Goal: Task Accomplishment & Management: Manage account settings

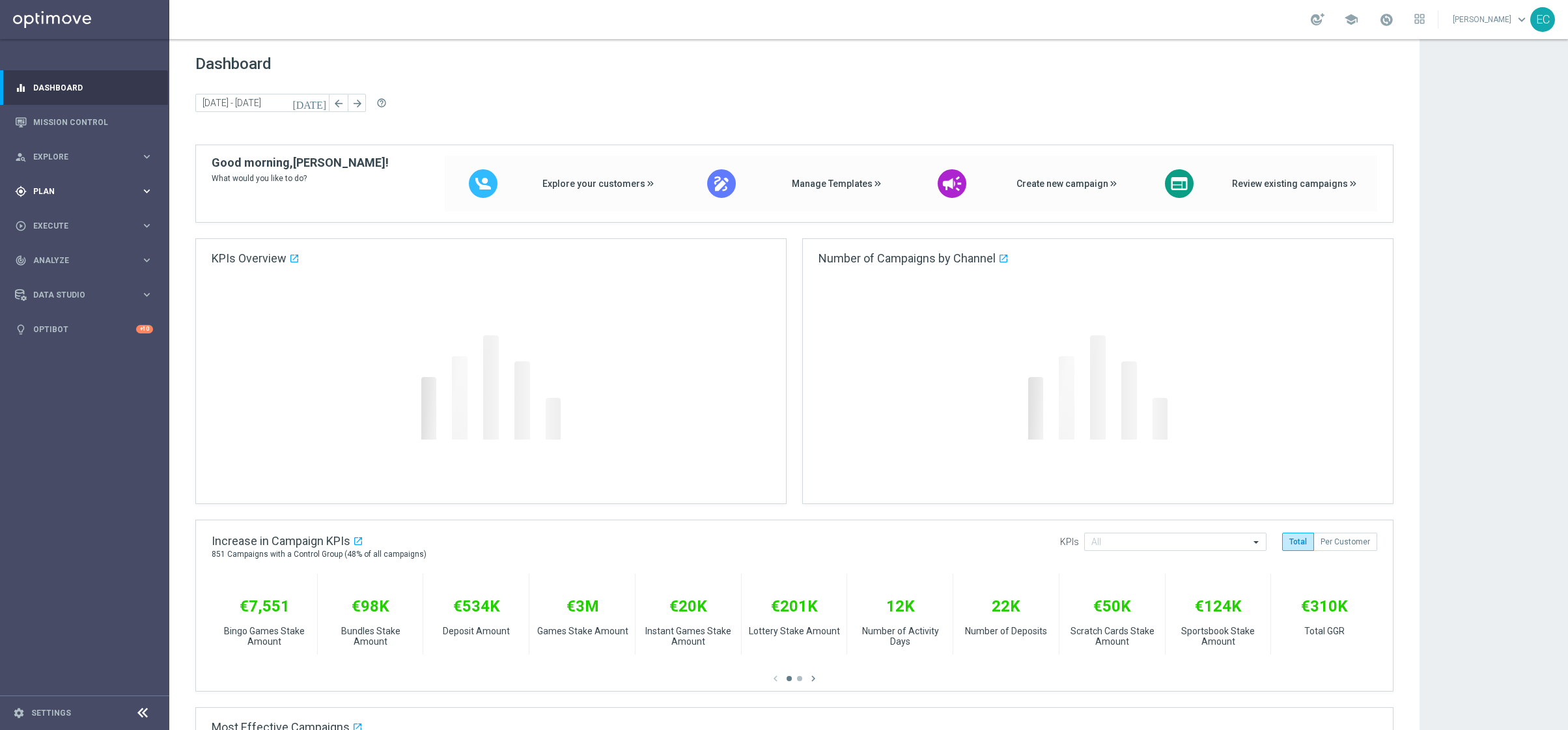
click at [114, 200] on div "gps_fixed Plan keyboard_arrow_right" at bounding box center [84, 191] width 168 height 35
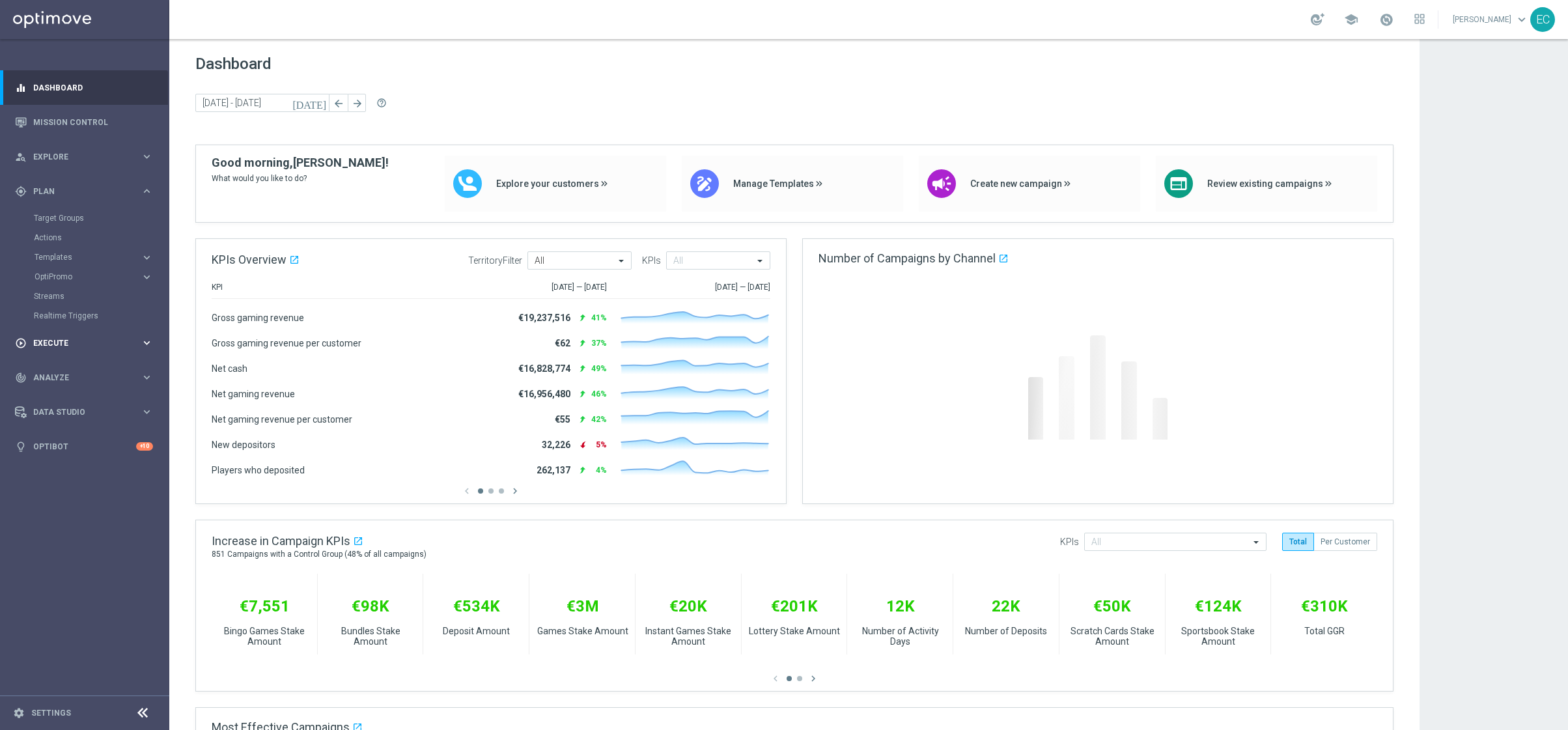
click at [74, 338] on div "play_circle_outline Execute" at bounding box center [78, 343] width 125 height 12
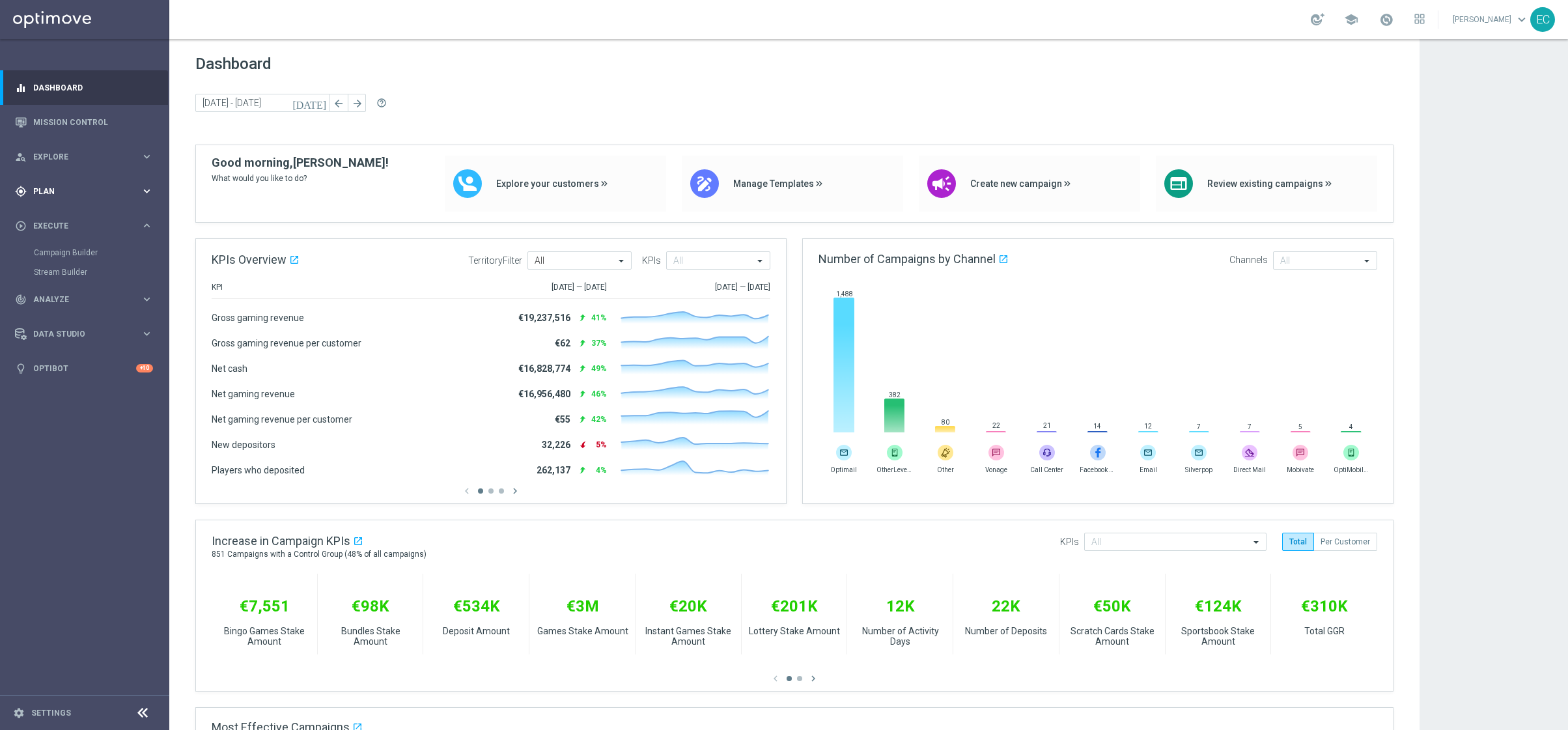
click at [97, 182] on div "gps_fixed Plan keyboard_arrow_right" at bounding box center [84, 191] width 168 height 35
click at [96, 261] on button "Templates keyboard_arrow_right" at bounding box center [94, 258] width 120 height 11
click at [97, 317] on link "OptiMobile Push" at bounding box center [87, 316] width 95 height 11
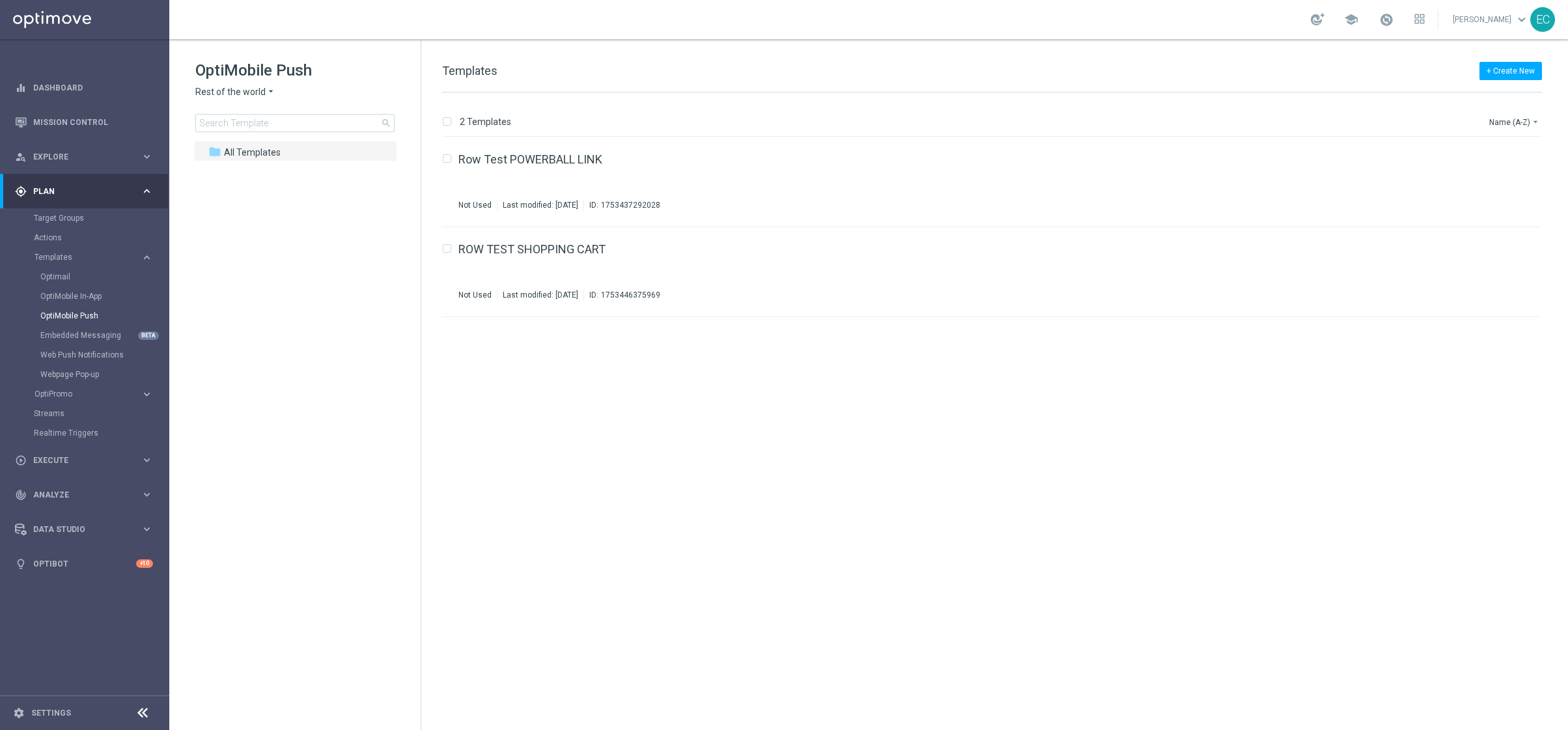
click at [230, 87] on span "Rest of the world" at bounding box center [230, 92] width 70 height 12
click at [87, 335] on link "Embedded Messaging" at bounding box center [87, 335] width 95 height 11
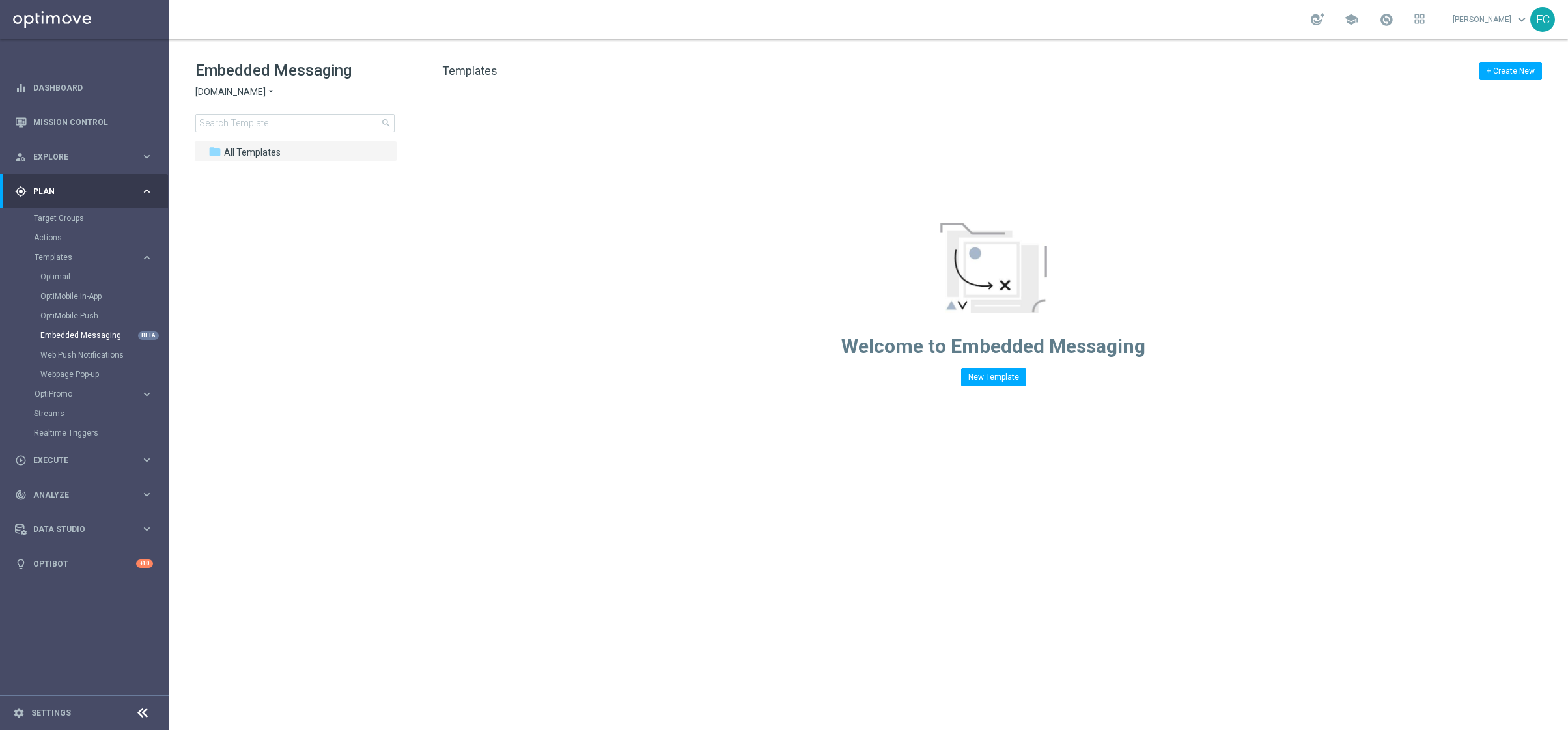
click at [238, 101] on div "Embedded Messaging Sorteonline.bet.br arrow_drop_down × Sorteonline.bet.br sear…" at bounding box center [307, 96] width 225 height 72
click at [242, 87] on span "[DOMAIN_NAME]" at bounding box center [230, 92] width 70 height 12
click at [250, 147] on div "KenoGo" at bounding box center [244, 154] width 98 height 16
click at [235, 90] on icon "arrow_drop_down" at bounding box center [233, 92] width 11 height 12
click at [246, 138] on div "Lottoland" at bounding box center [244, 138] width 98 height 16
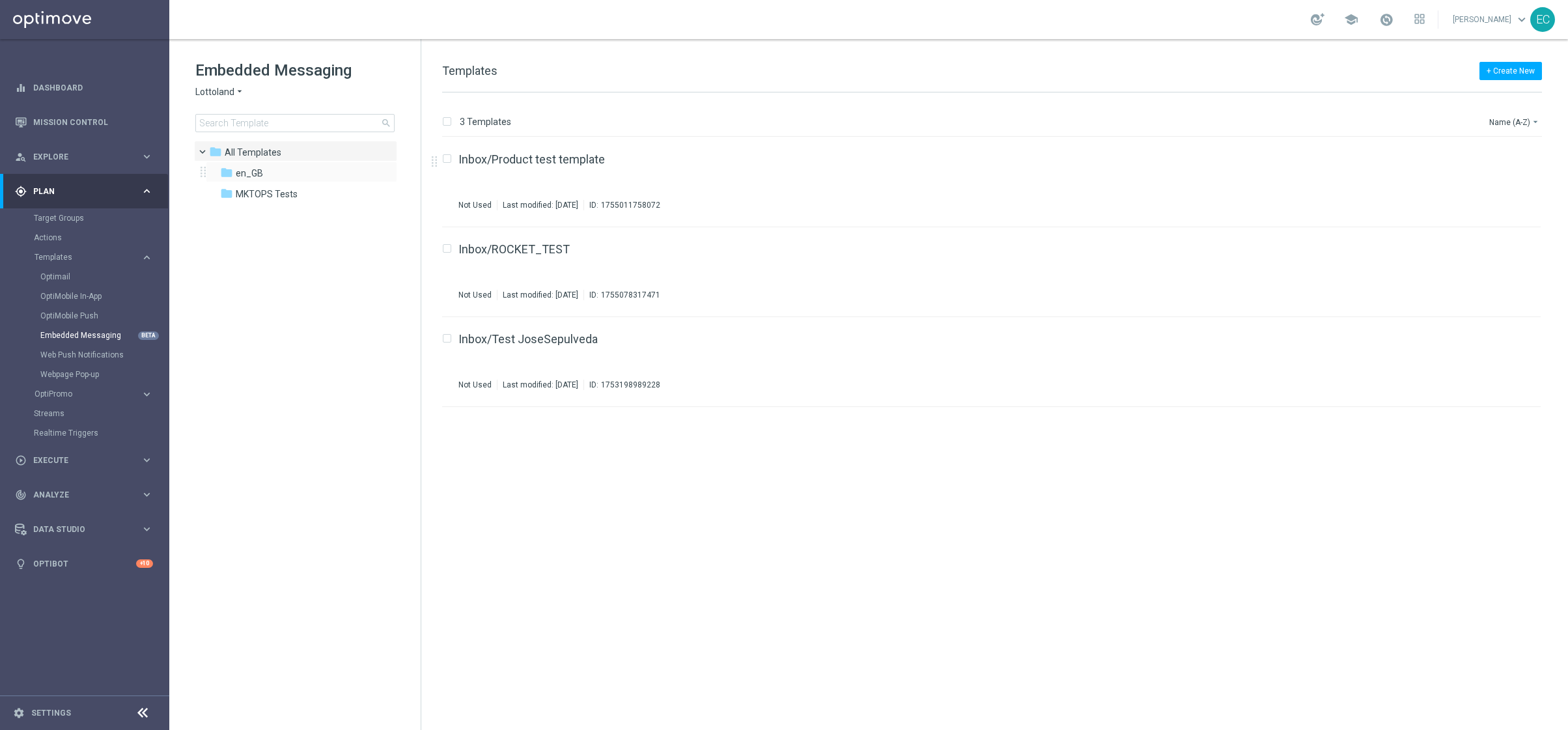
click at [282, 164] on div "folder en_GB more_vert" at bounding box center [301, 172] width 191 height 21
click at [288, 171] on div "folder en_GB" at bounding box center [295, 173] width 150 height 15
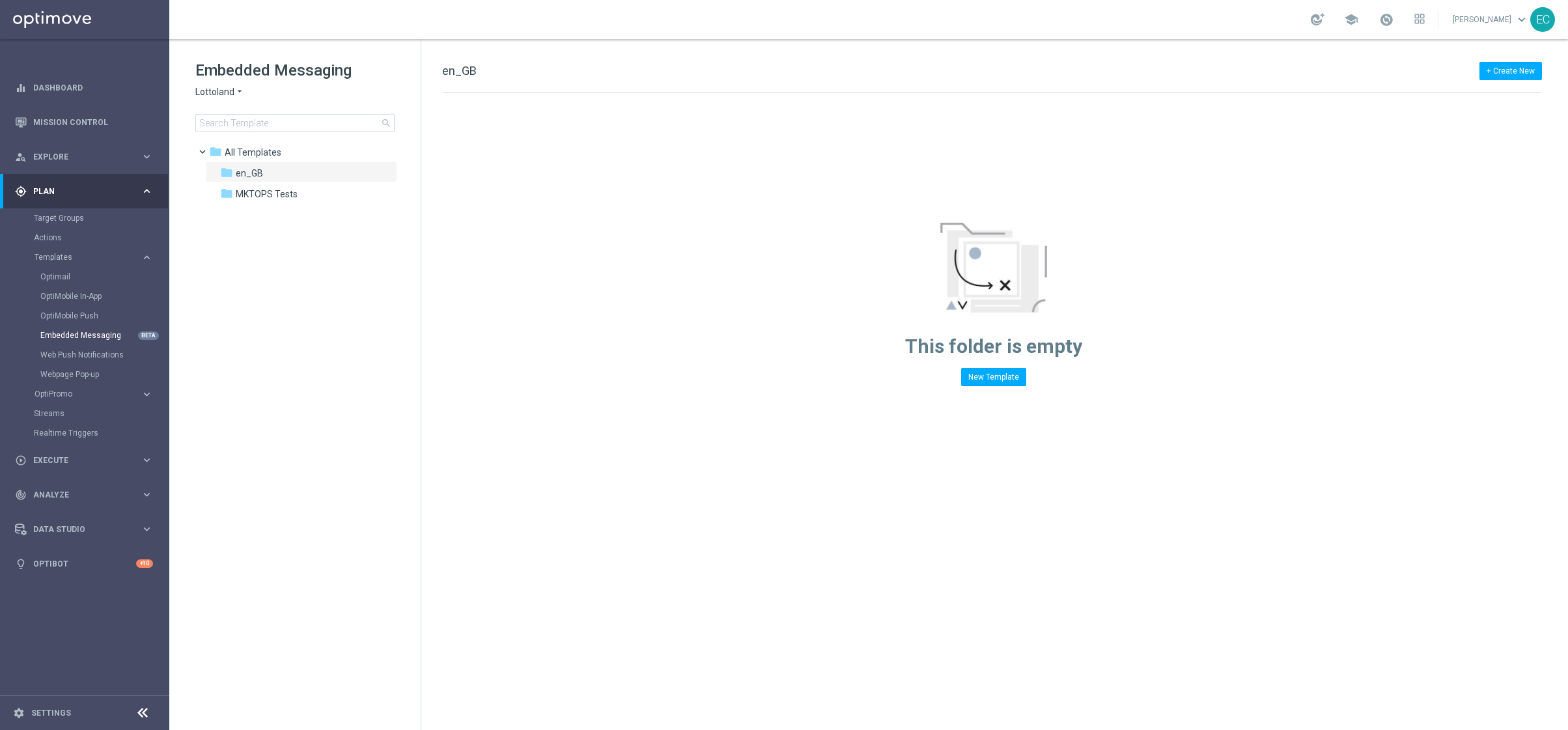
click at [840, 176] on div "This folder is empty New Template" at bounding box center [993, 239] width 1144 height 294
click at [298, 188] on div "folder MKTOPS Tests" at bounding box center [295, 194] width 150 height 15
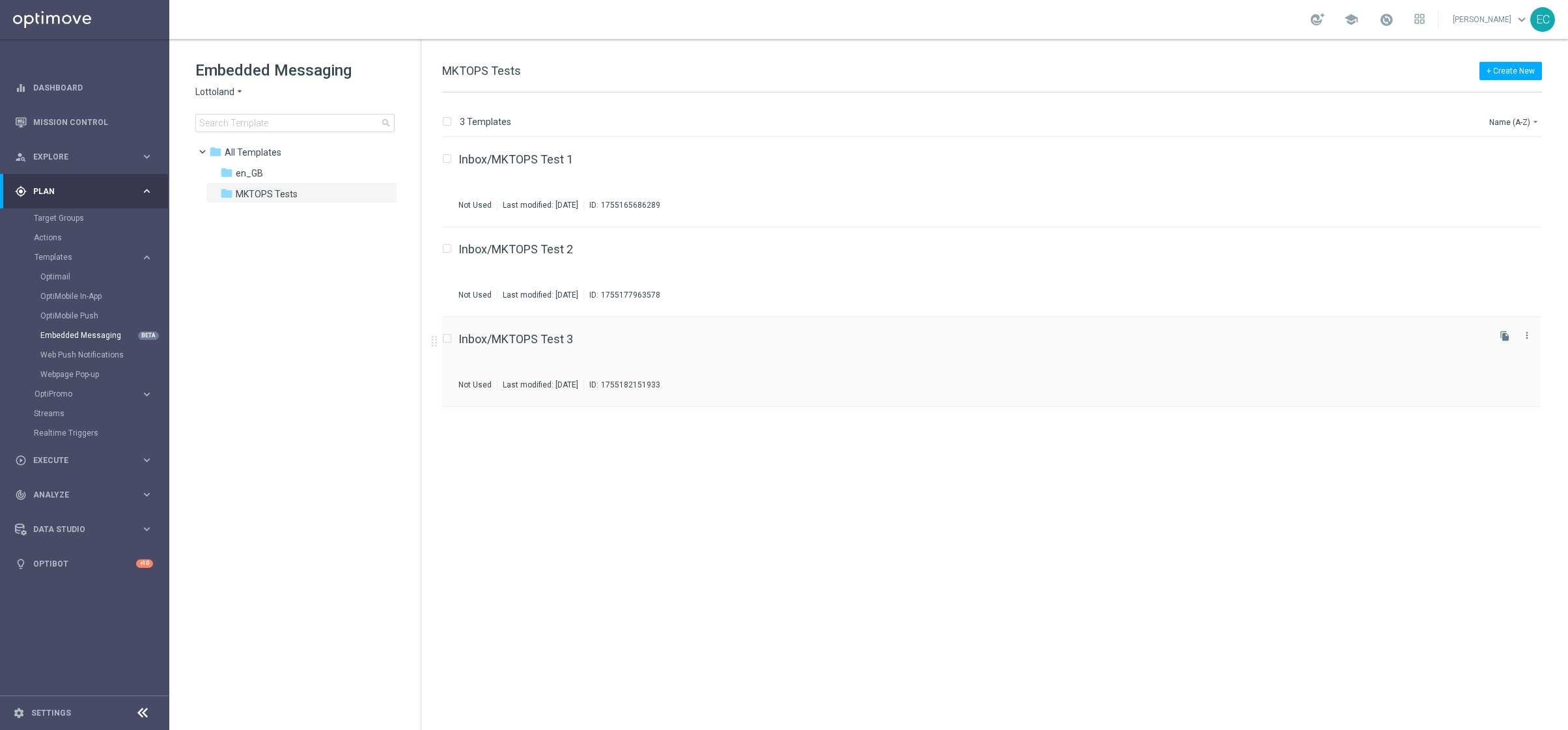
click at [623, 337] on div "Inbox/MKTOPS Test 3" at bounding box center [972, 339] width 1027 height 12
click at [1501, 336] on icon "file_copy" at bounding box center [1504, 336] width 11 height 11
click at [1530, 425] on icon "more_vert" at bounding box center [1527, 425] width 11 height 11
click at [1480, 440] on div "Move" at bounding box center [1475, 440] width 79 height 9
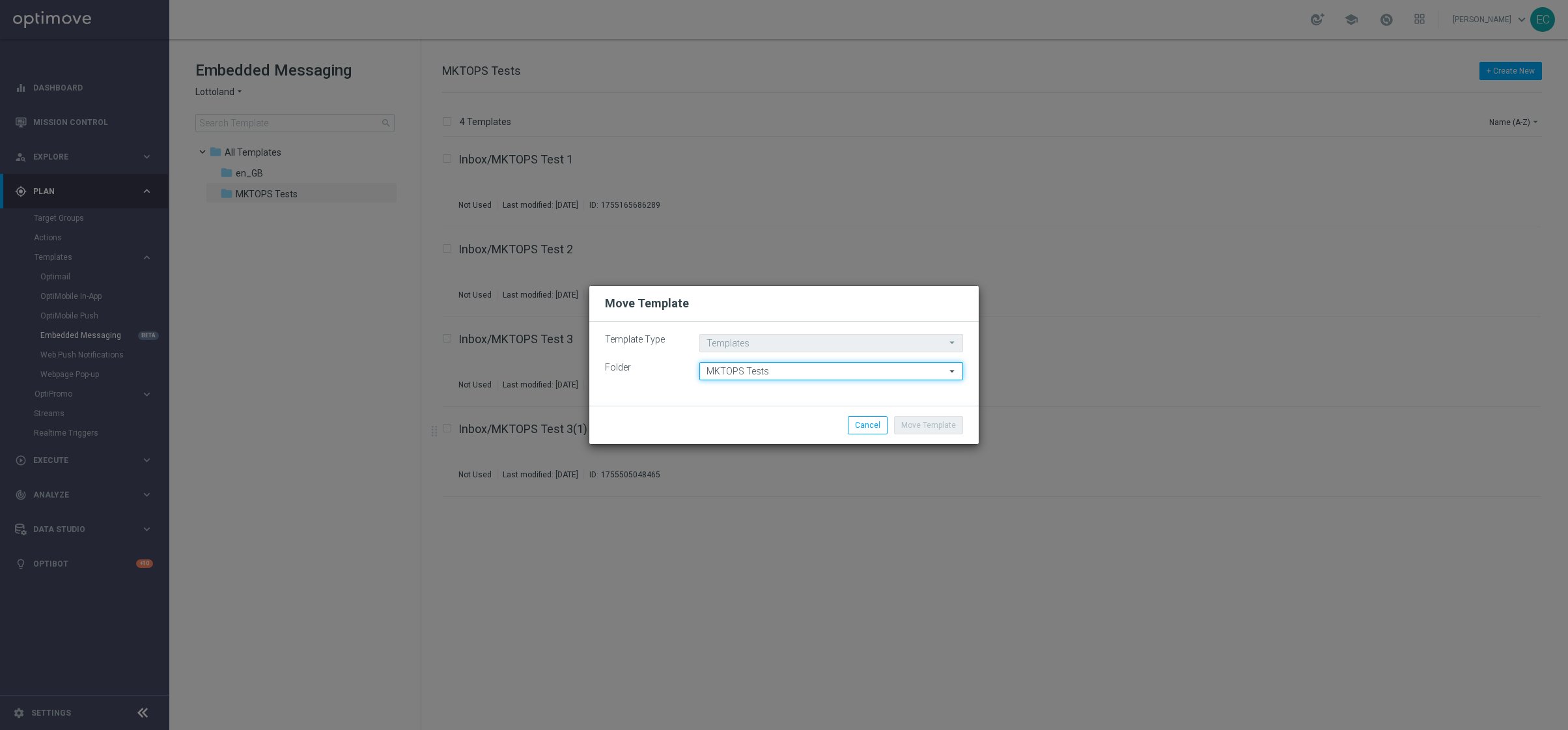
click at [790, 373] on input "MKTOPS Tests" at bounding box center [830, 371] width 263 height 18
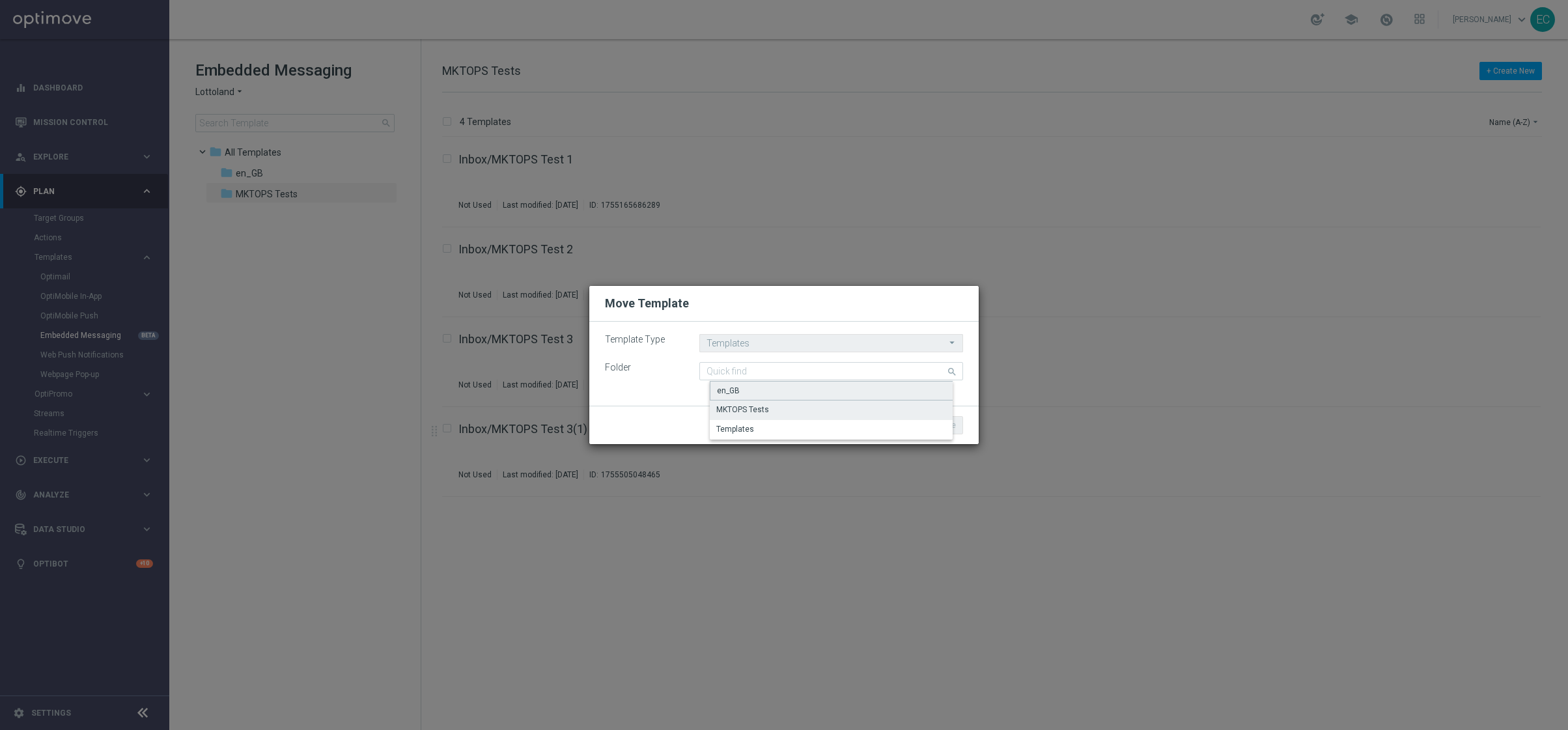
click at [779, 387] on div "en_GB" at bounding box center [841, 391] width 263 height 20
type input "en_GB"
click at [927, 421] on button "Move Template" at bounding box center [928, 425] width 69 height 18
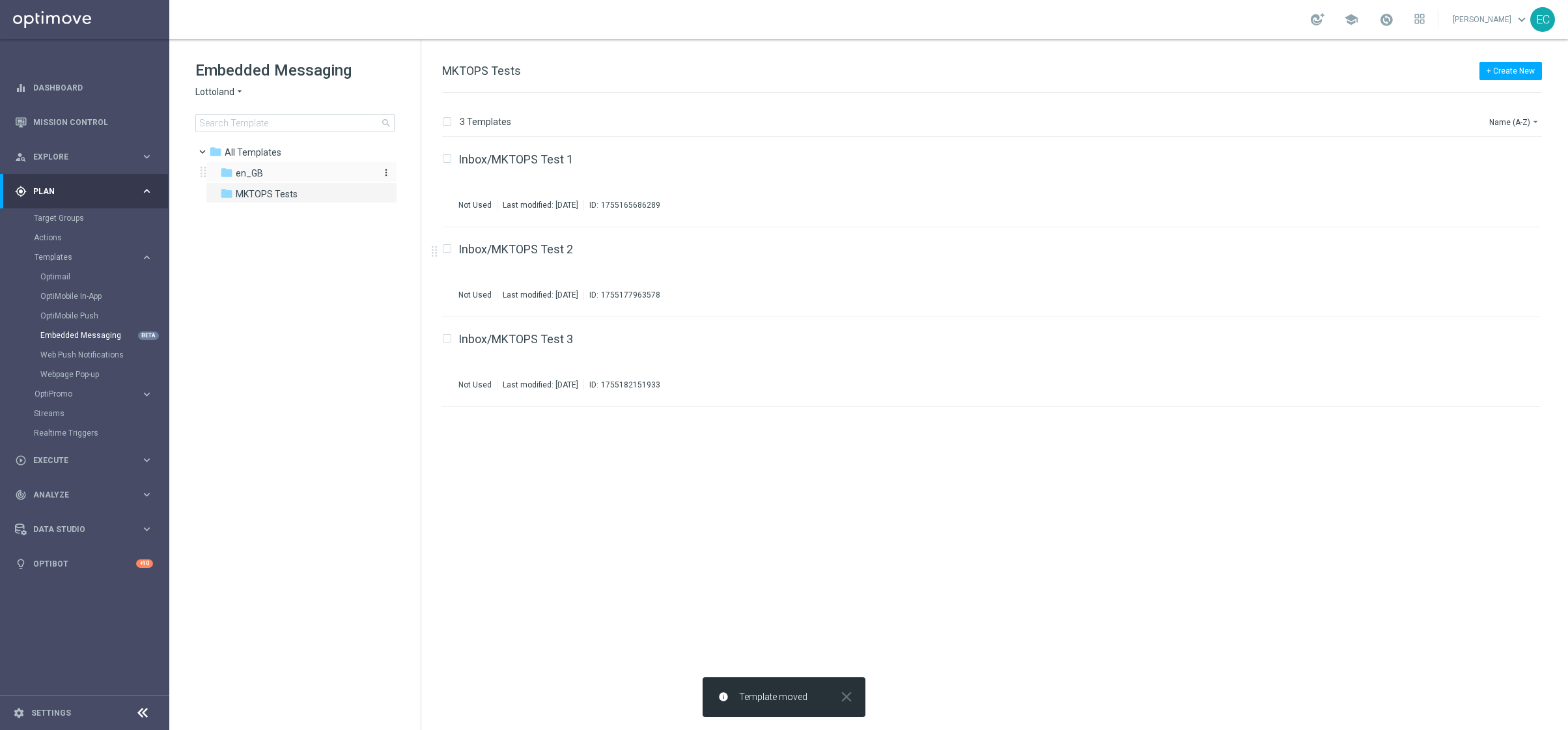
click at [303, 176] on div "folder en_GB" at bounding box center [295, 173] width 150 height 15
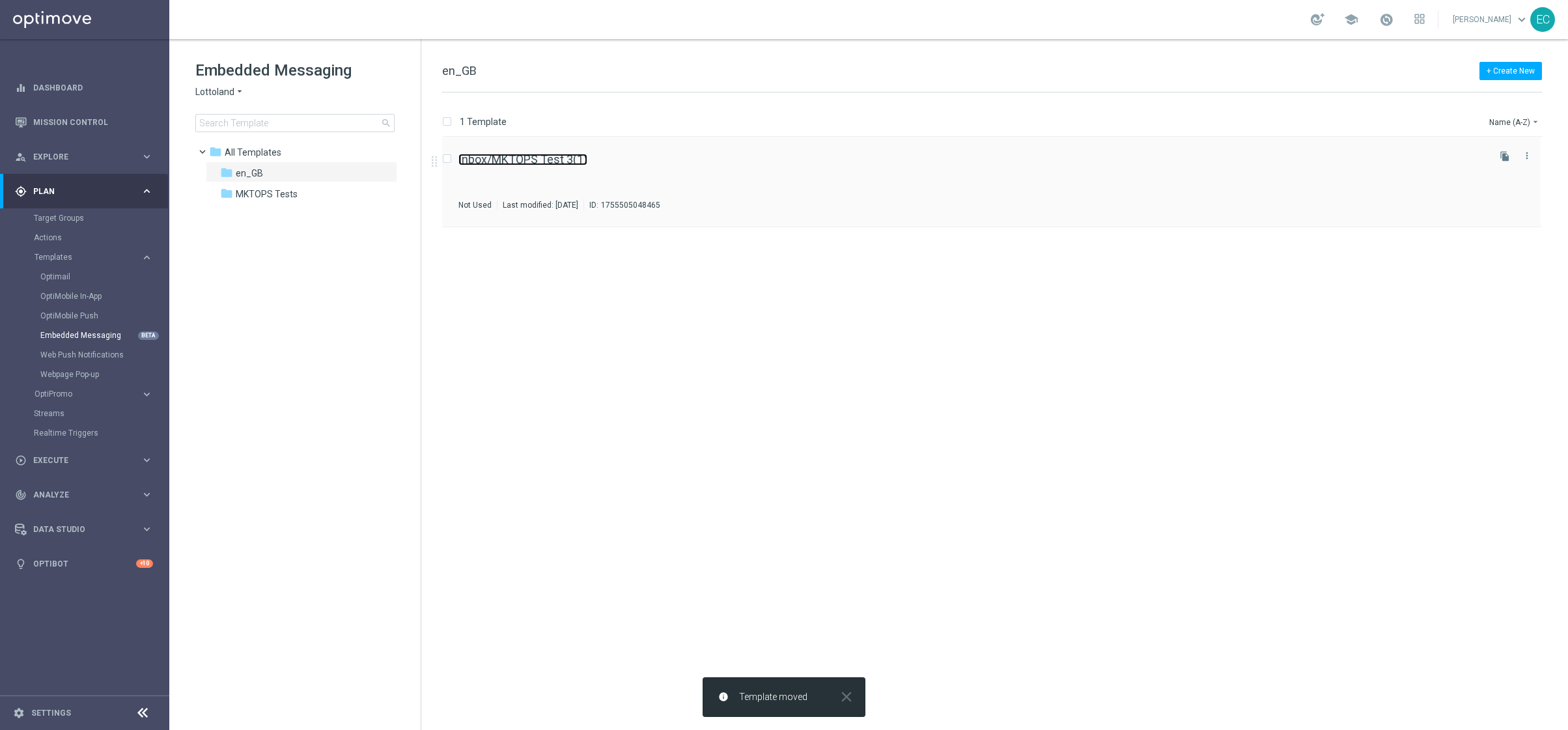
click at [573, 158] on link "Inbox/MKTOPS Test 3(1)" at bounding box center [523, 160] width 129 height 12
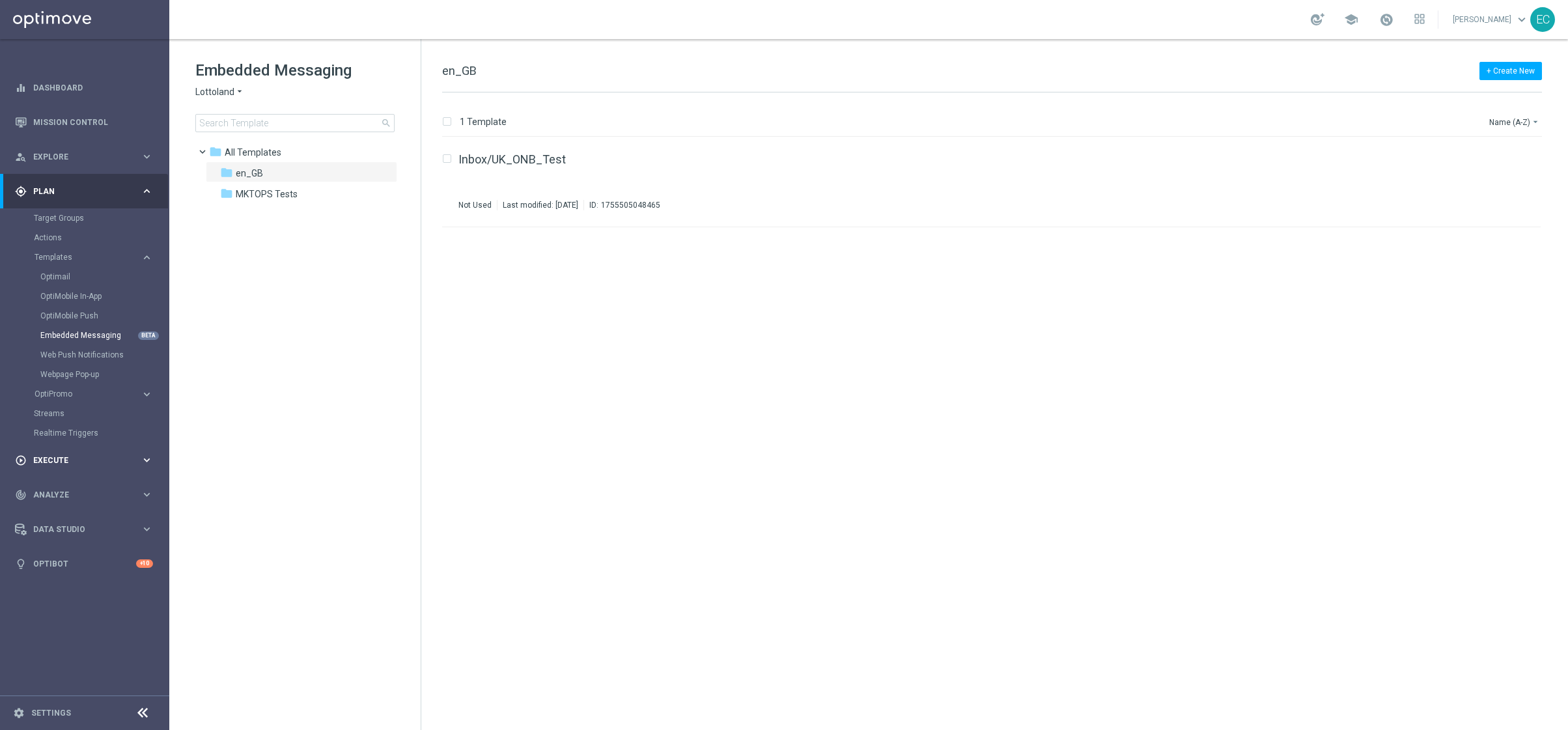
click at [92, 455] on div "play_circle_outline Execute" at bounding box center [78, 461] width 125 height 12
click at [99, 159] on span "Explore" at bounding box center [87, 157] width 108 height 8
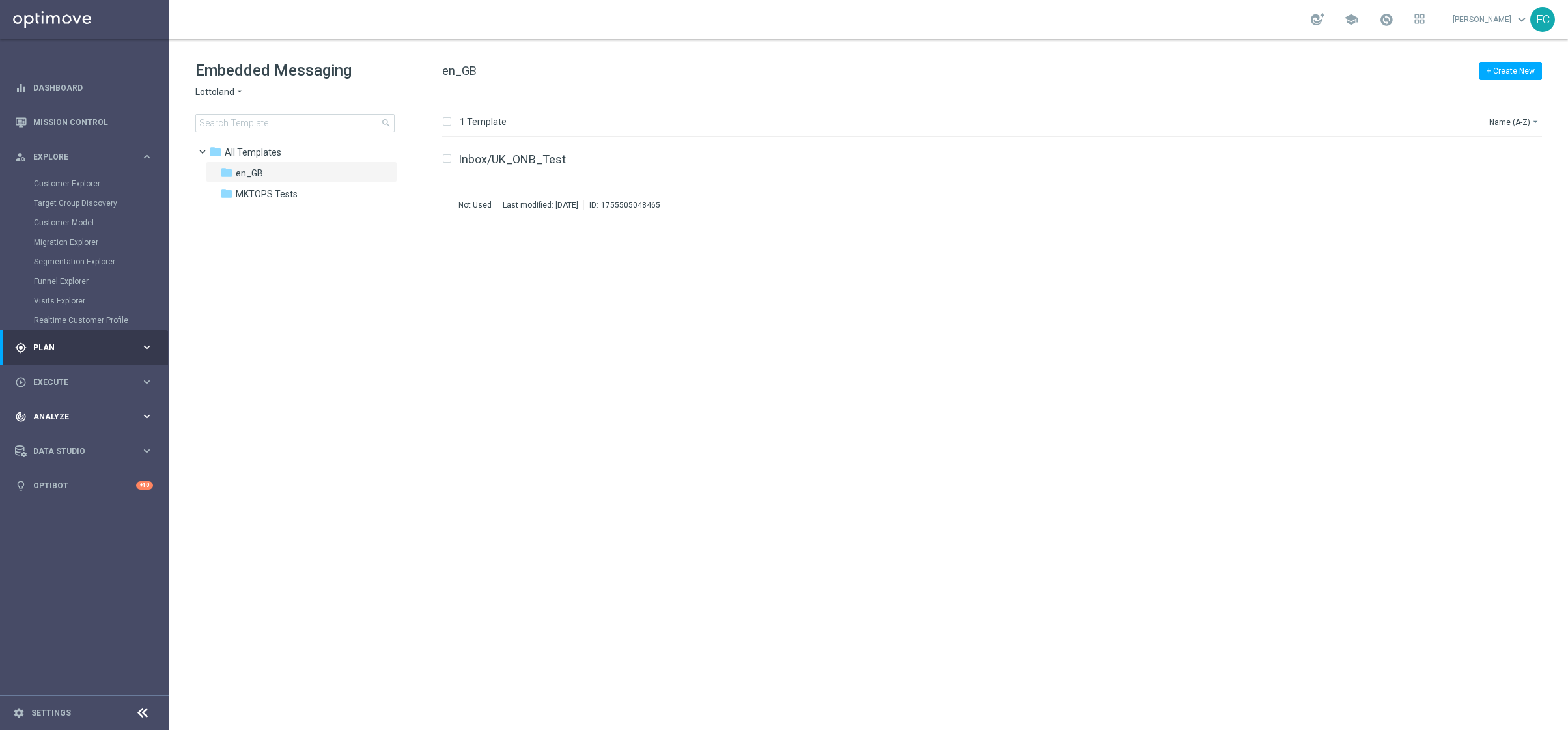
click at [76, 432] on div "track_changes Analyze keyboard_arrow_right" at bounding box center [84, 417] width 168 height 35
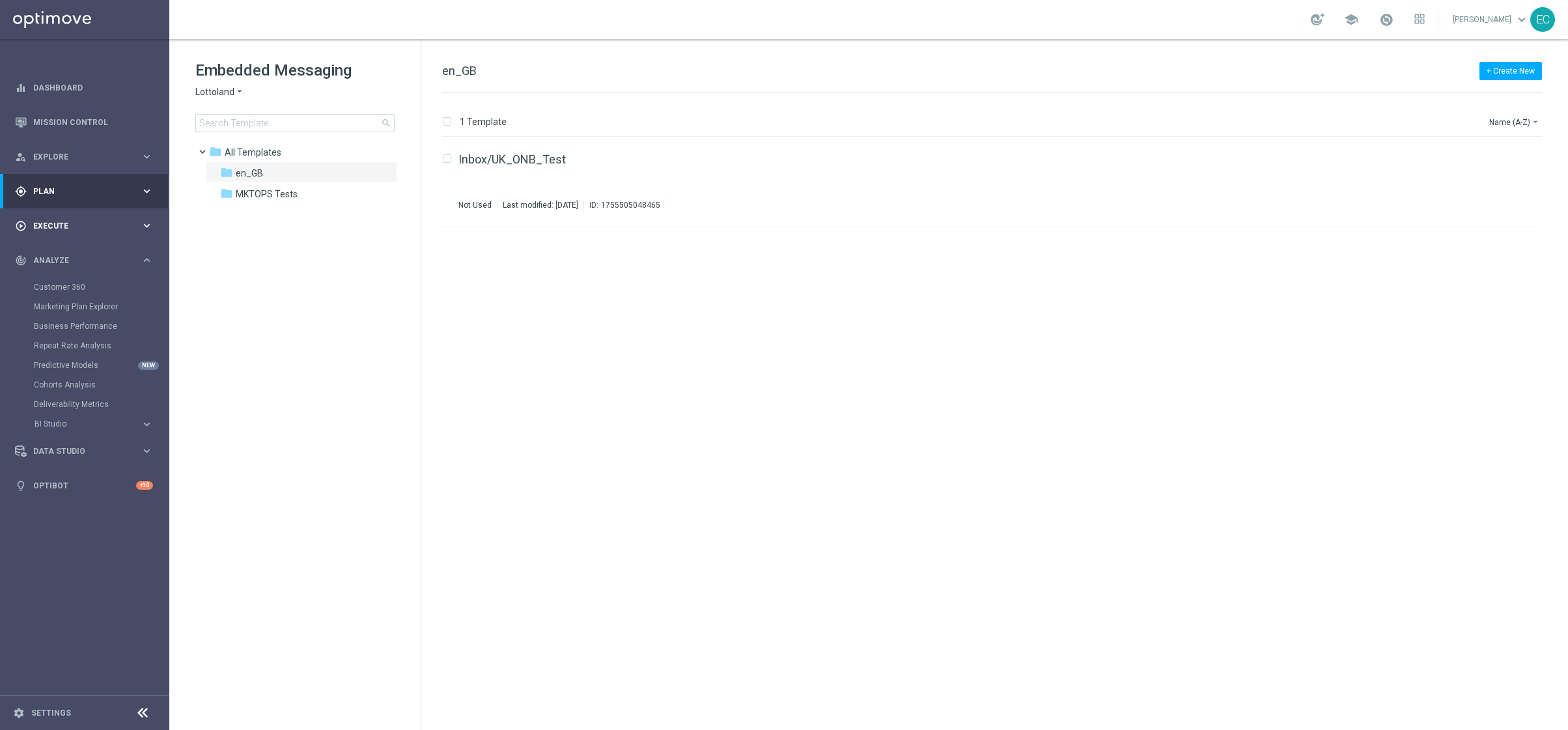
click at [96, 218] on div "play_circle_outline Execute keyboard_arrow_right" at bounding box center [84, 225] width 168 height 35
click at [85, 270] on link "Stream Builder" at bounding box center [85, 272] width 102 height 11
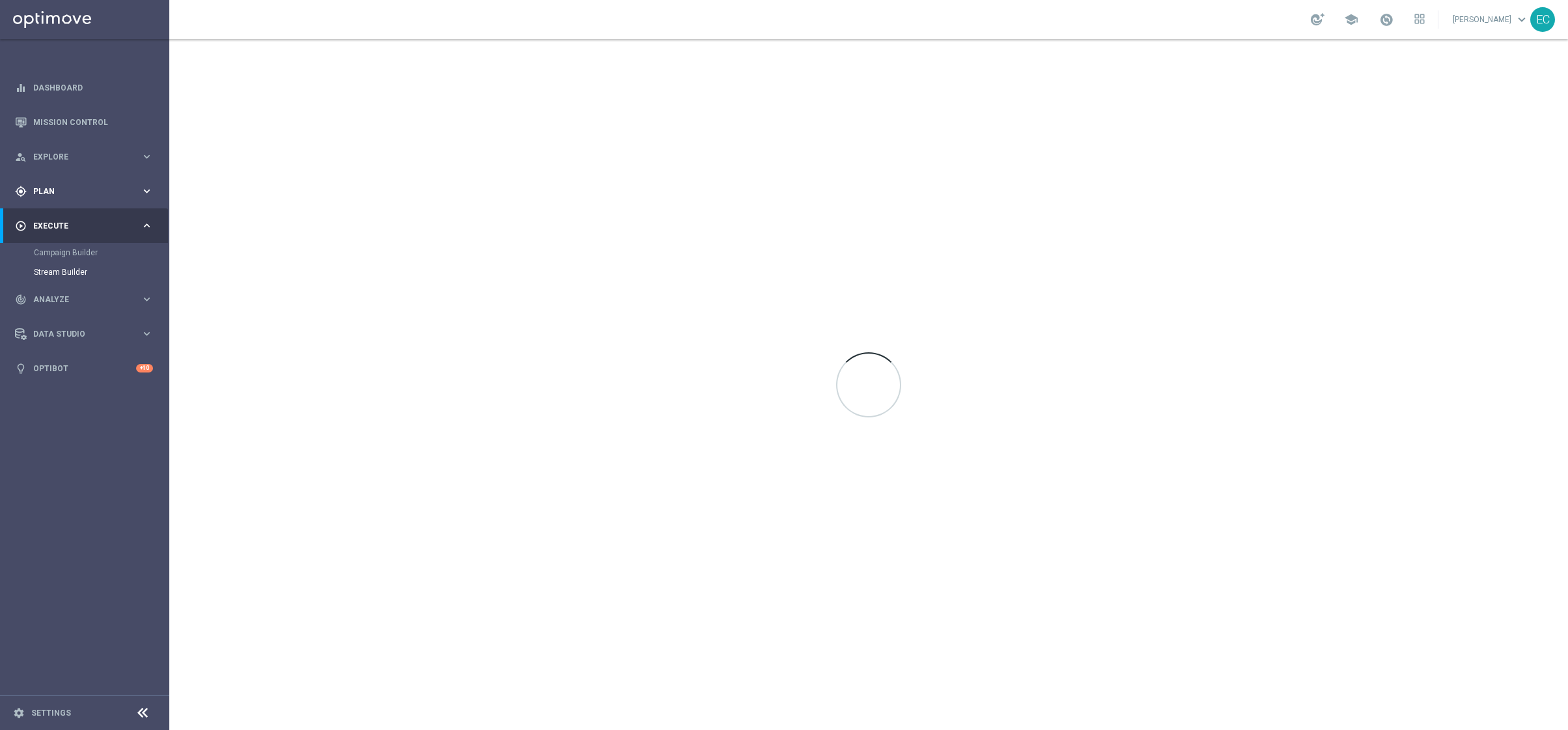
click at [88, 175] on div "gps_fixed Plan keyboard_arrow_right" at bounding box center [84, 191] width 168 height 35
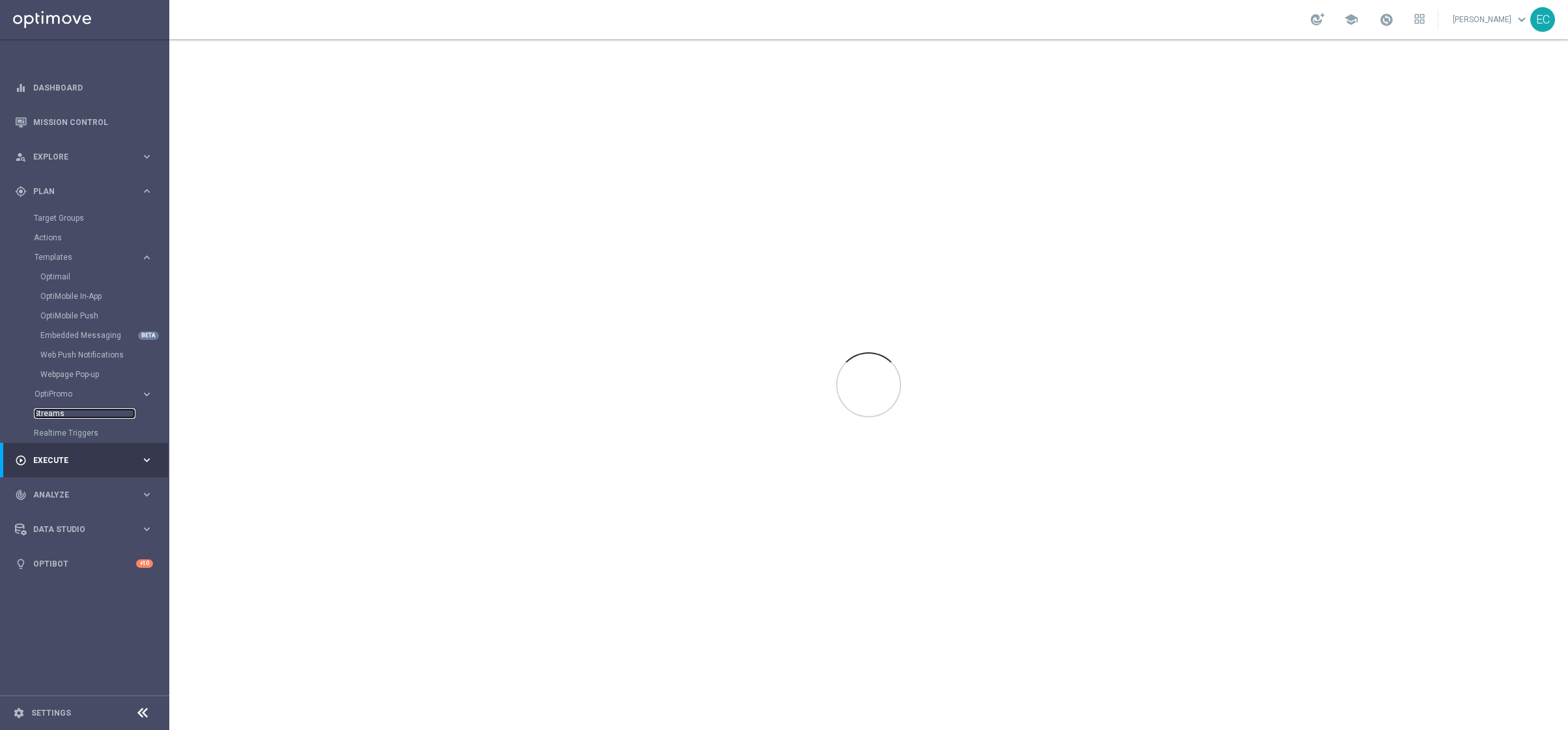
click at [93, 412] on link "Streams" at bounding box center [85, 413] width 102 height 11
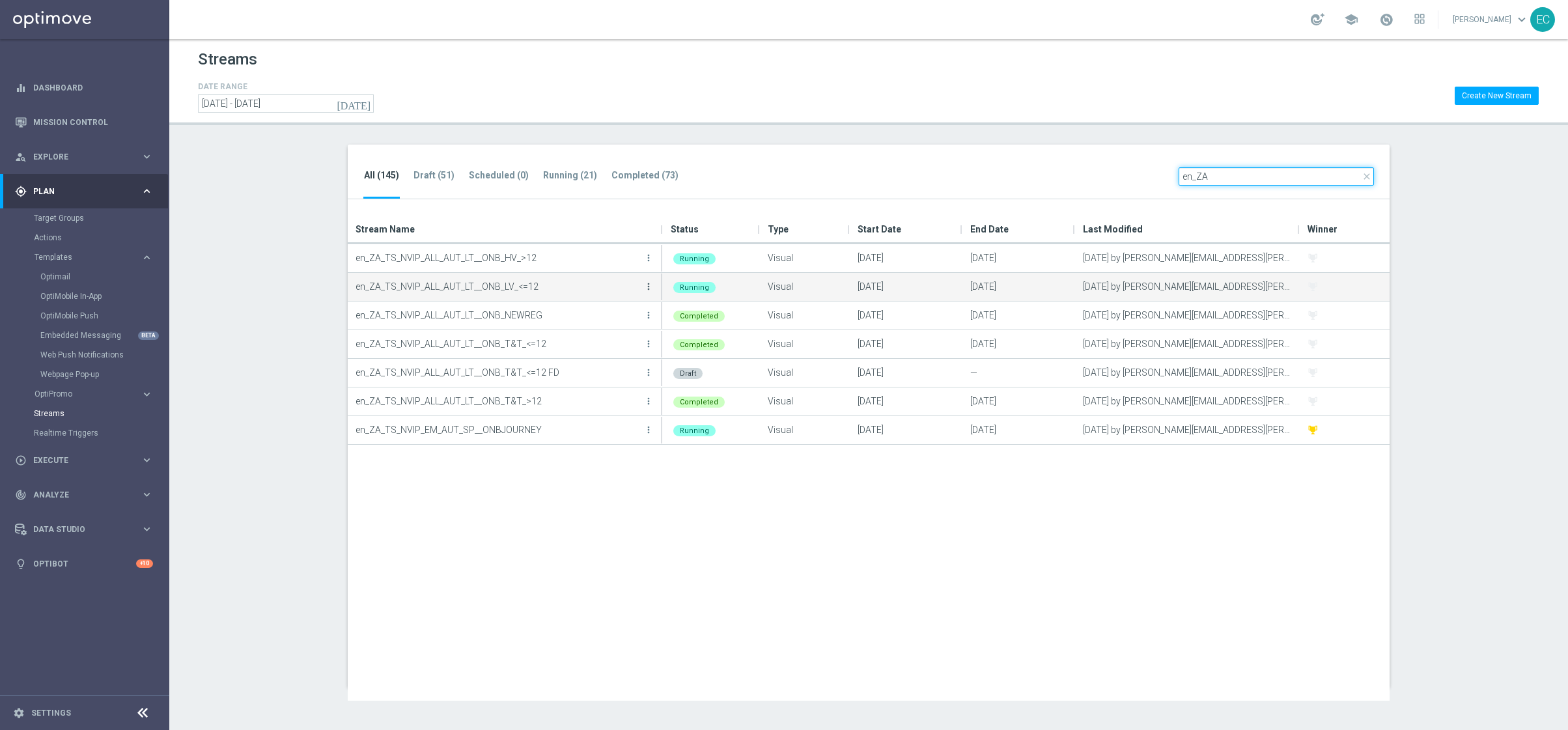
type input "en_ZA"
click at [651, 283] on icon "more_vert" at bounding box center [648, 286] width 11 height 11
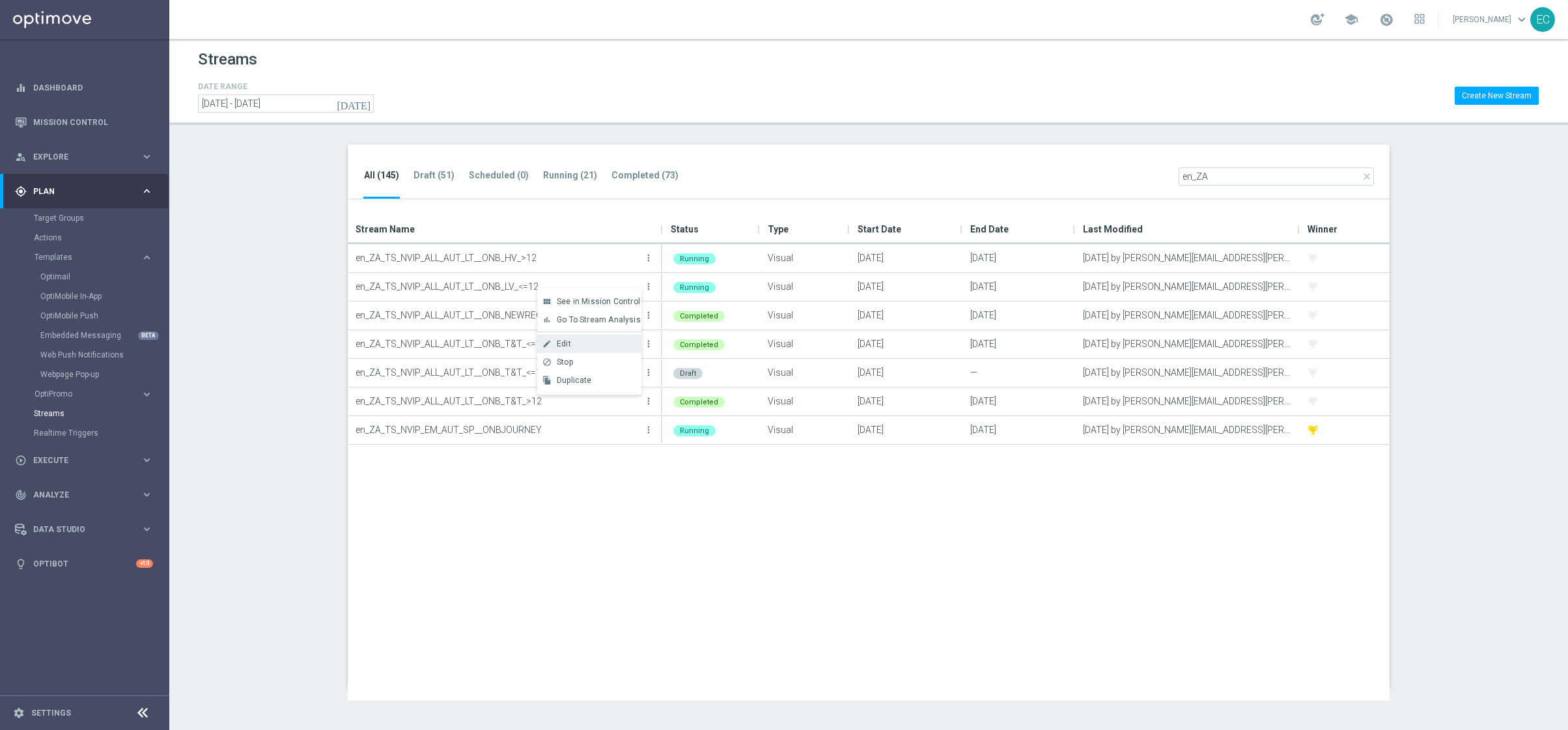
click at [617, 345] on div "Edit" at bounding box center [596, 344] width 79 height 9
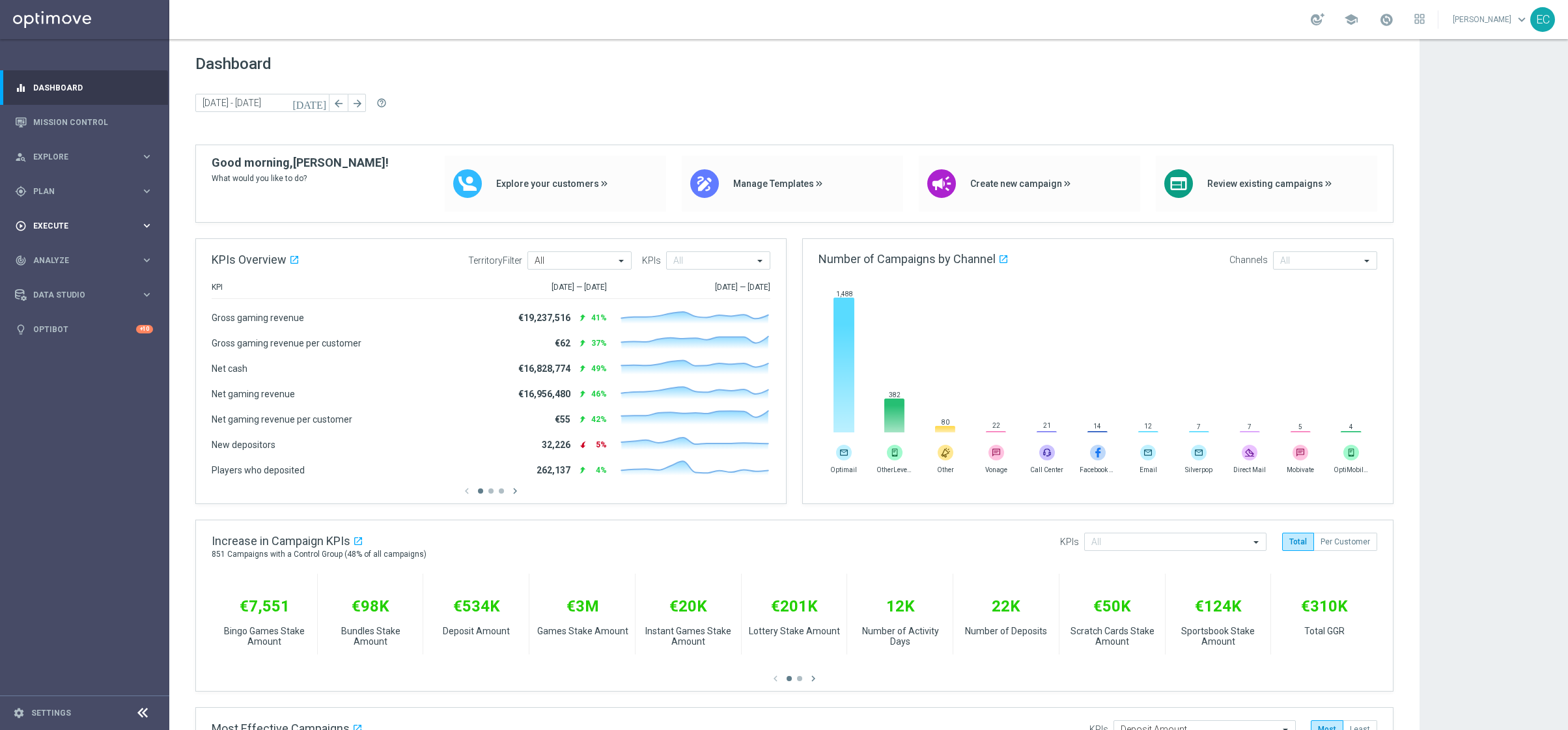
click at [68, 225] on span "Execute" at bounding box center [87, 226] width 108 height 8
click at [68, 199] on div "gps_fixed Plan keyboard_arrow_right" at bounding box center [84, 191] width 168 height 35
click at [81, 273] on span "OptiPromo" at bounding box center [81, 277] width 93 height 8
click at [68, 262] on button "Templates keyboard_arrow_right" at bounding box center [94, 258] width 120 height 11
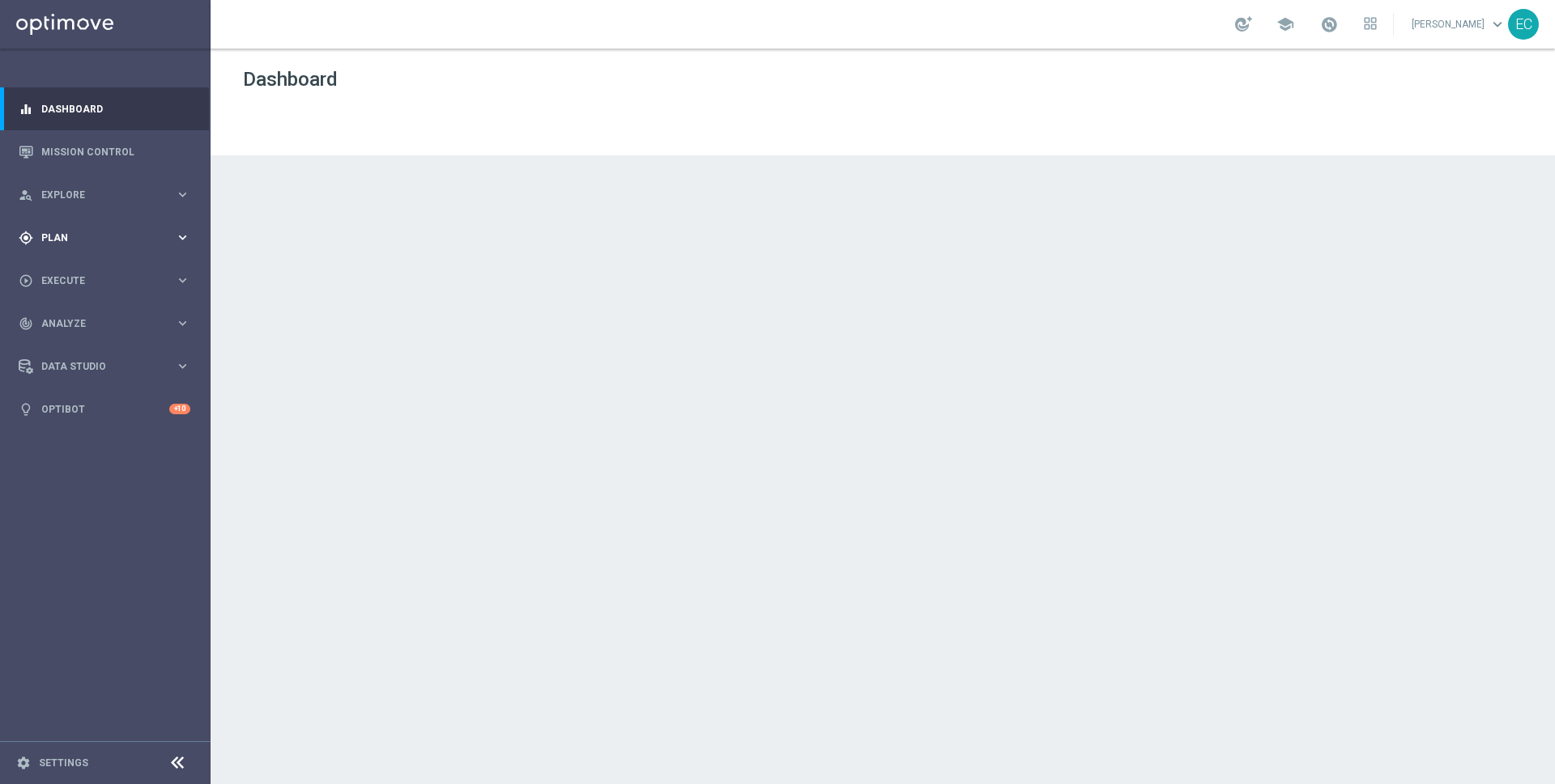
click at [124, 237] on span "Plan" at bounding box center [109, 238] width 134 height 10
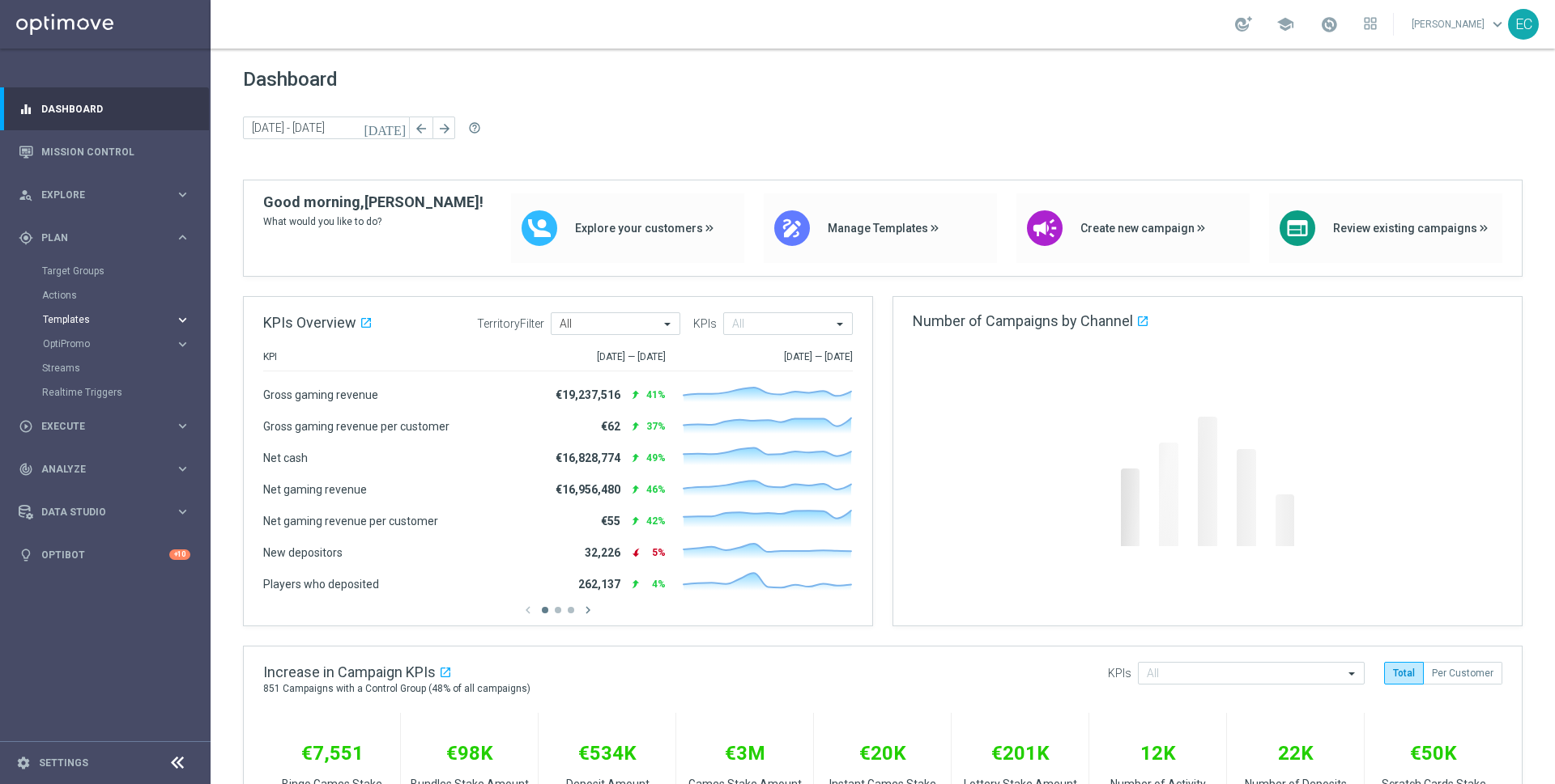
click at [94, 318] on span "Templates" at bounding box center [101, 320] width 116 height 10
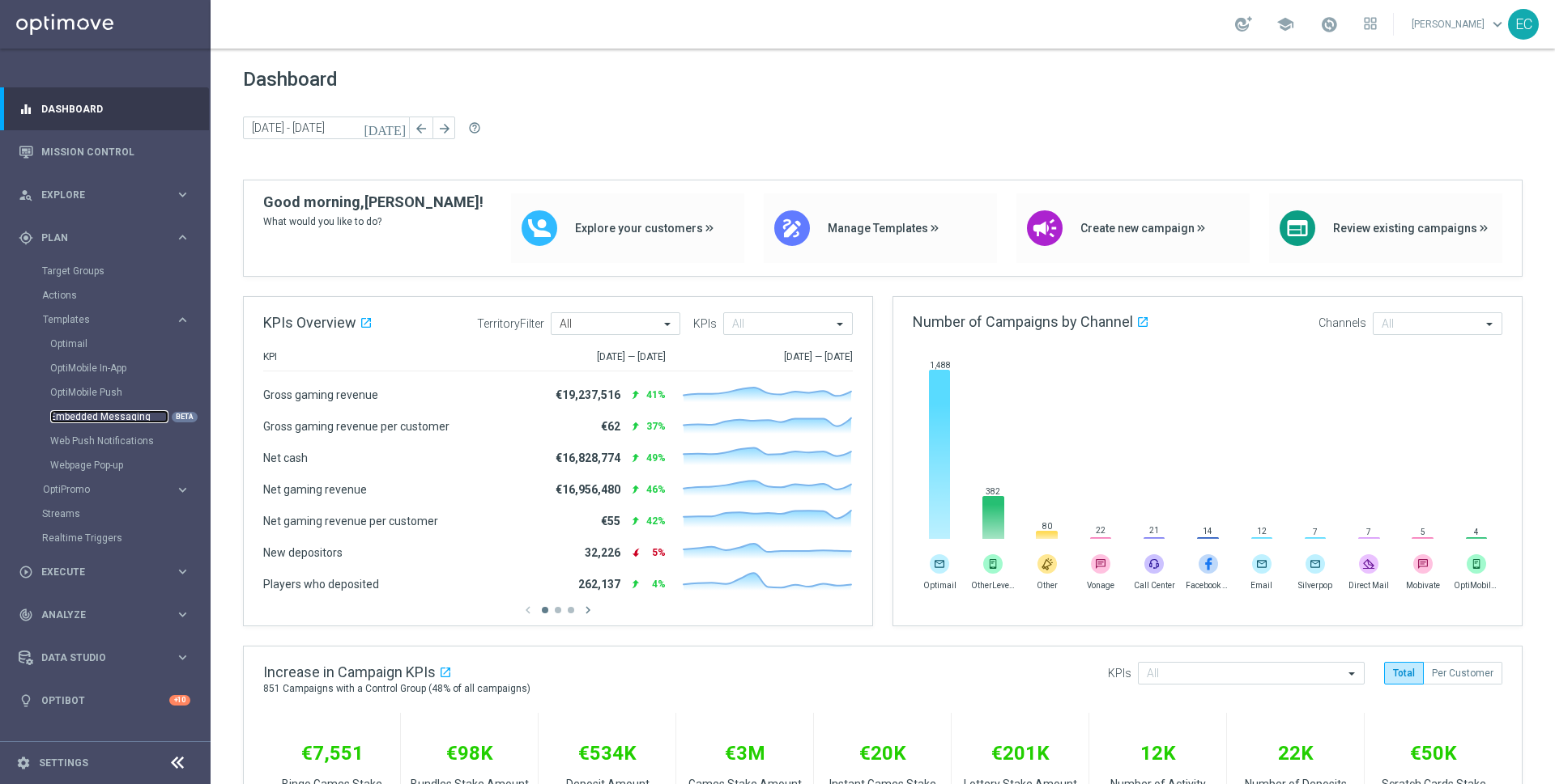
click at [150, 416] on link "Embedded Messaging" at bounding box center [109, 416] width 118 height 13
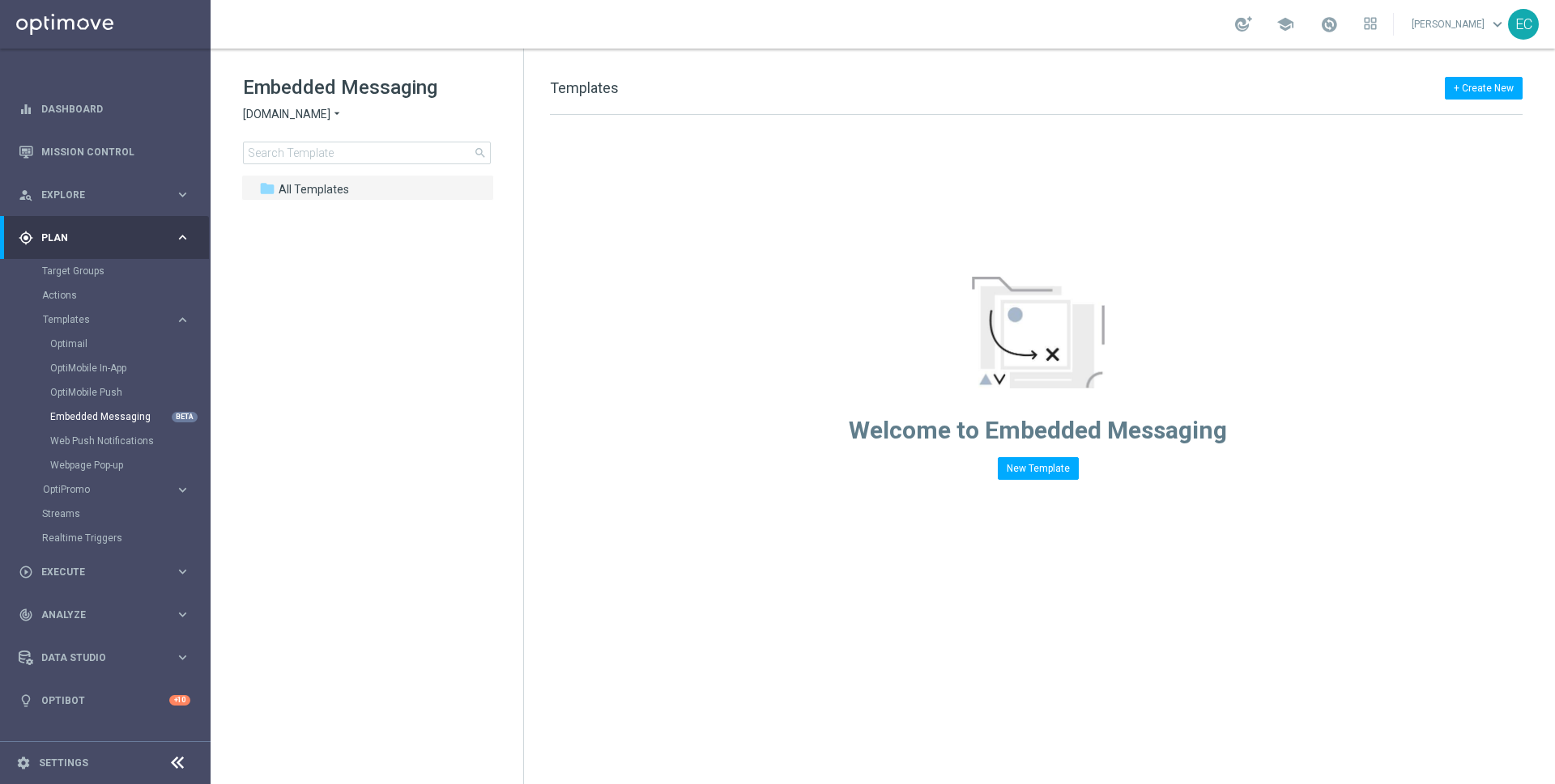
click at [319, 119] on span "[DOMAIN_NAME]" at bounding box center [286, 114] width 87 height 16
click at [328, 174] on div "Lottoland" at bounding box center [304, 172] width 122 height 20
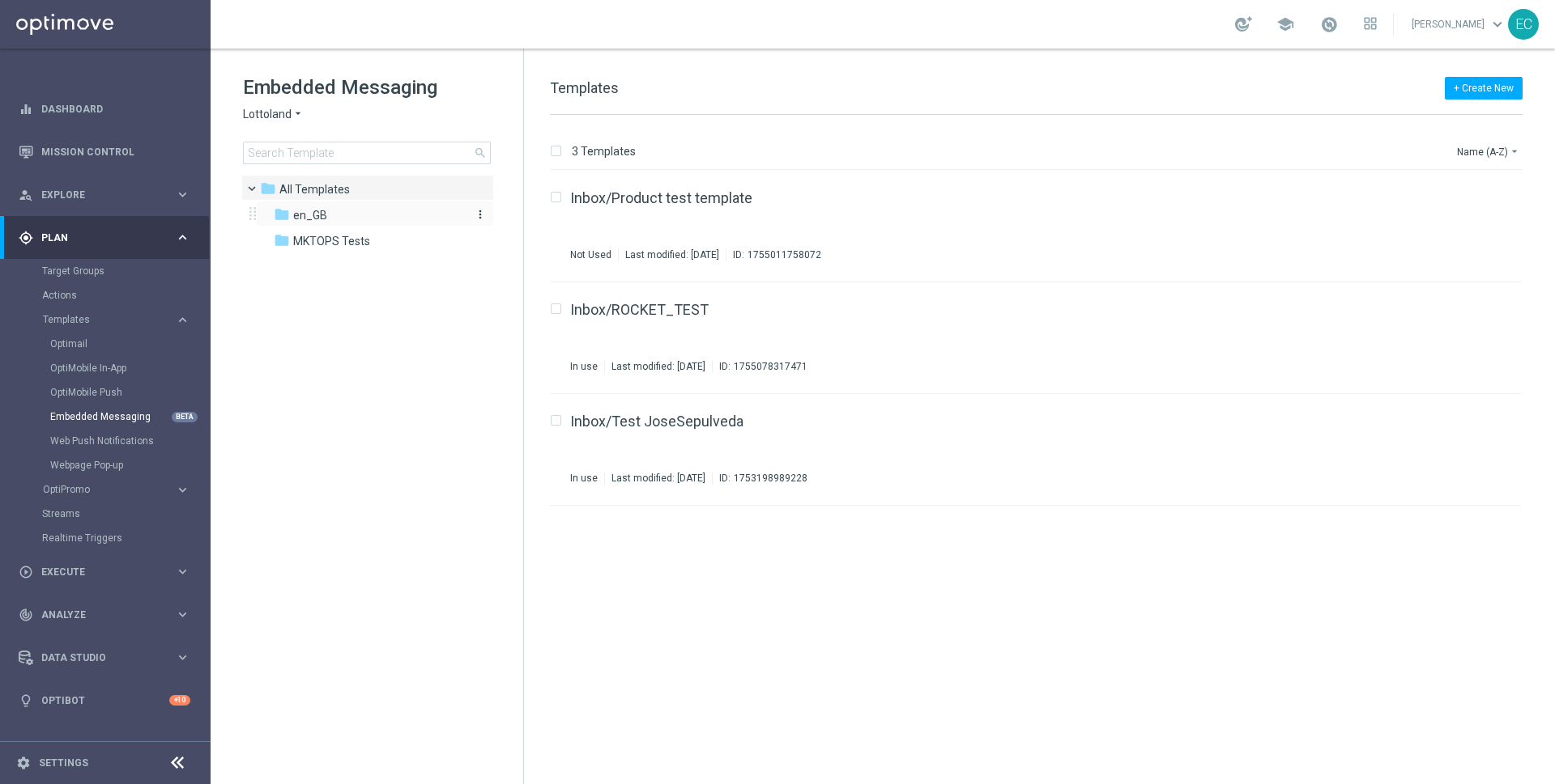
click at [345, 214] on div "folder en_GB" at bounding box center [367, 216] width 186 height 19
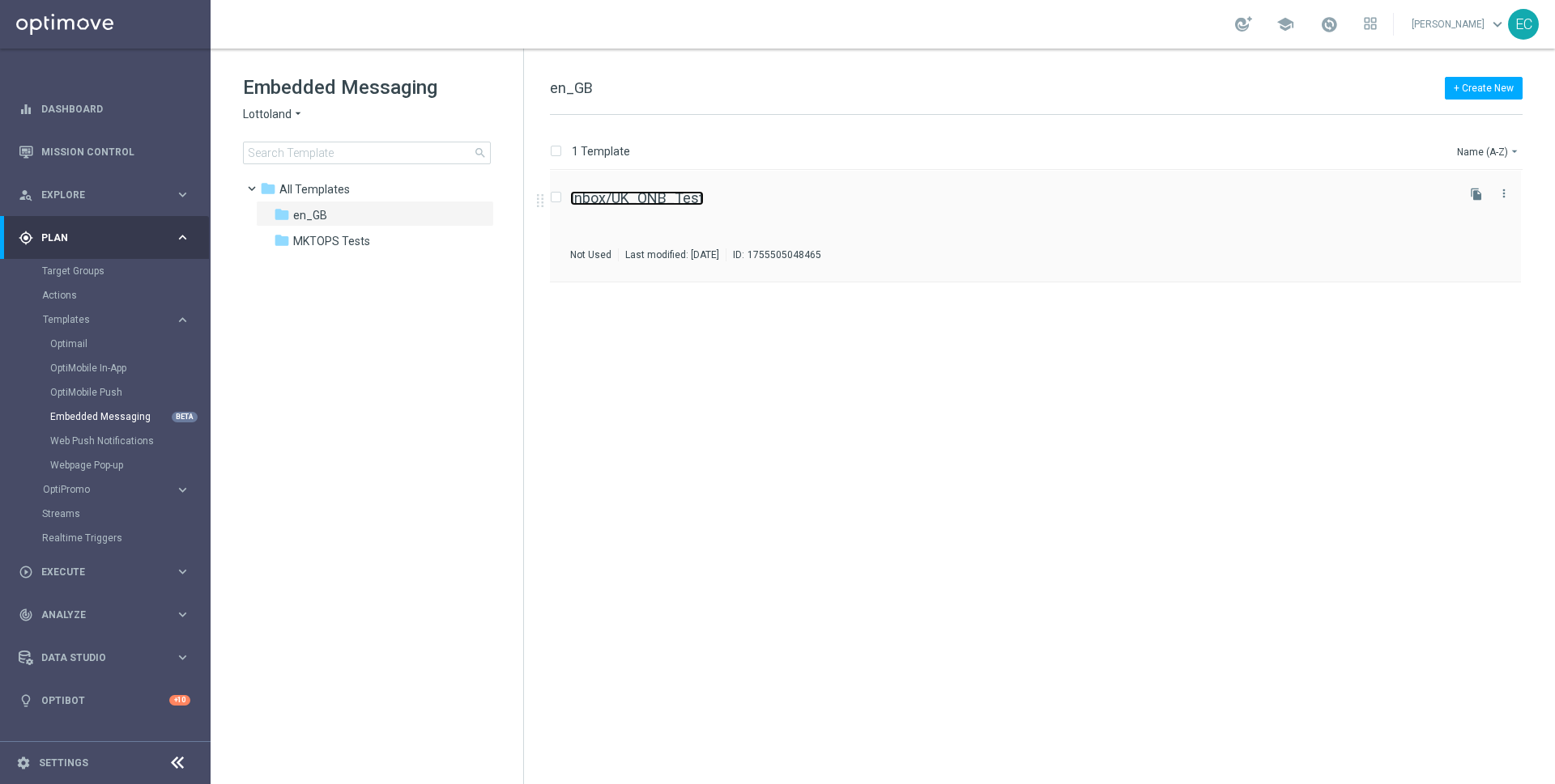
click at [696, 197] on link "Inbox/UK_ONB_Test" at bounding box center [637, 198] width 134 height 15
